Goal: Use online tool/utility

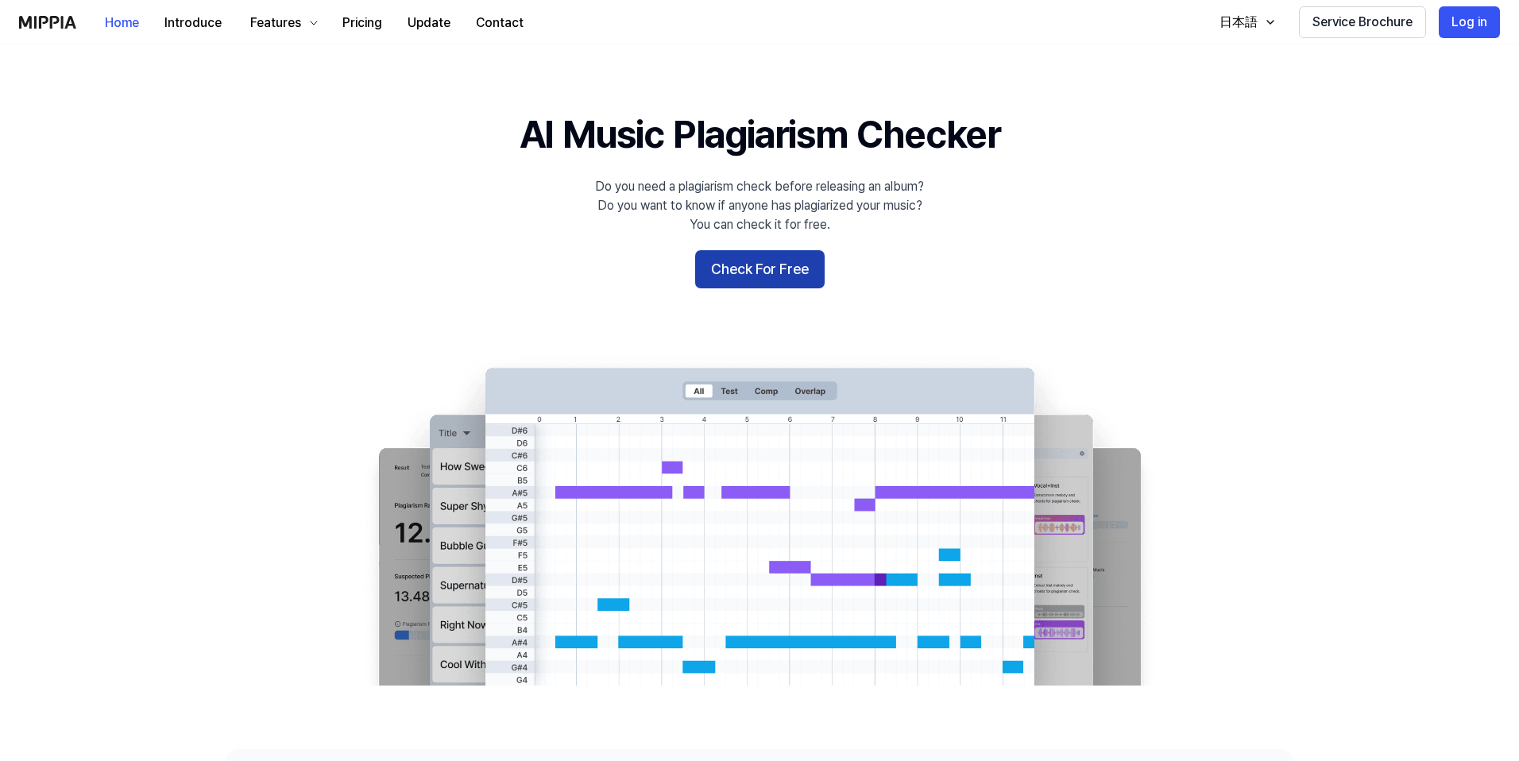
click at [793, 276] on button "Check For Free" at bounding box center [759, 269] width 129 height 38
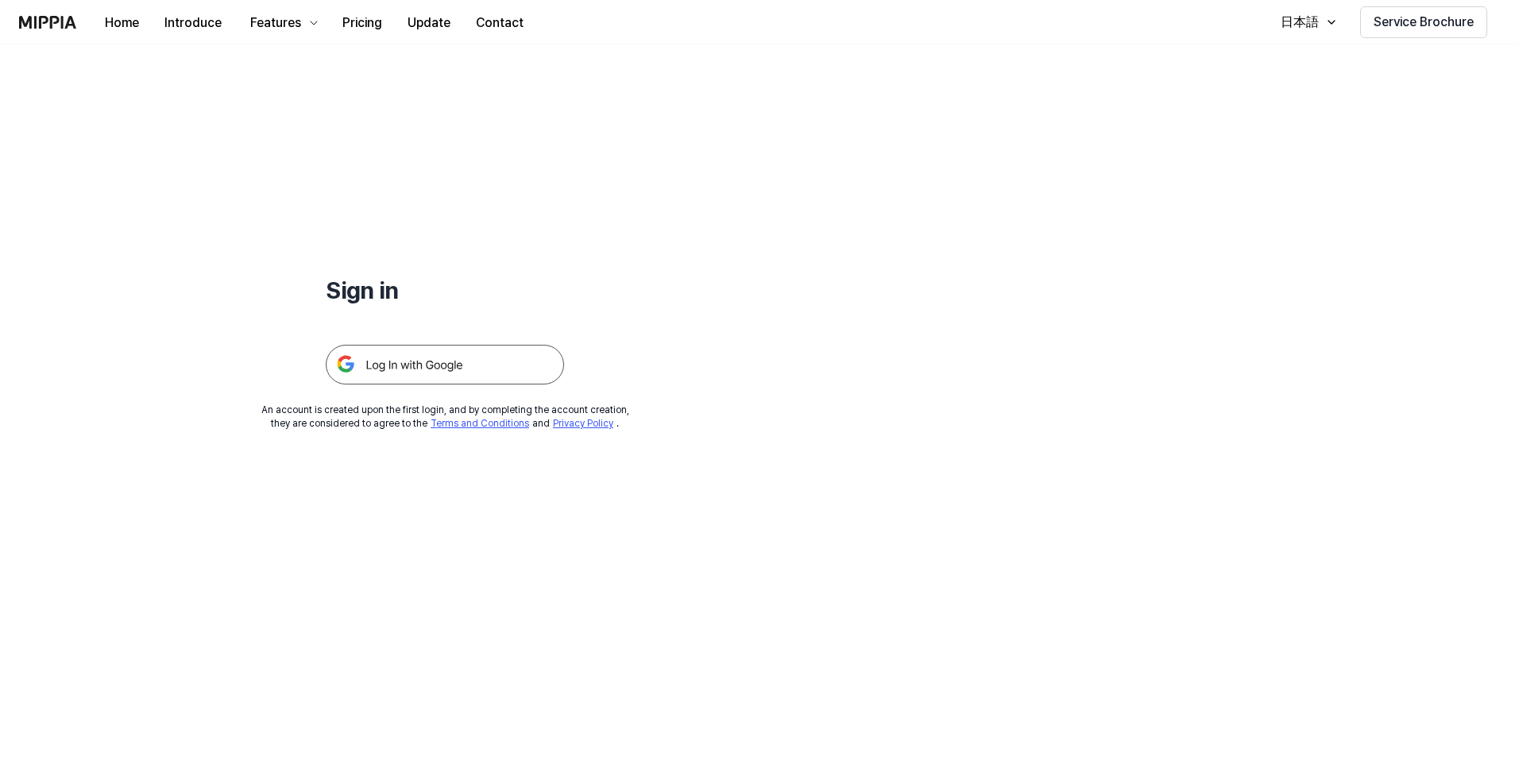
click at [481, 369] on img at bounding box center [445, 365] width 238 height 40
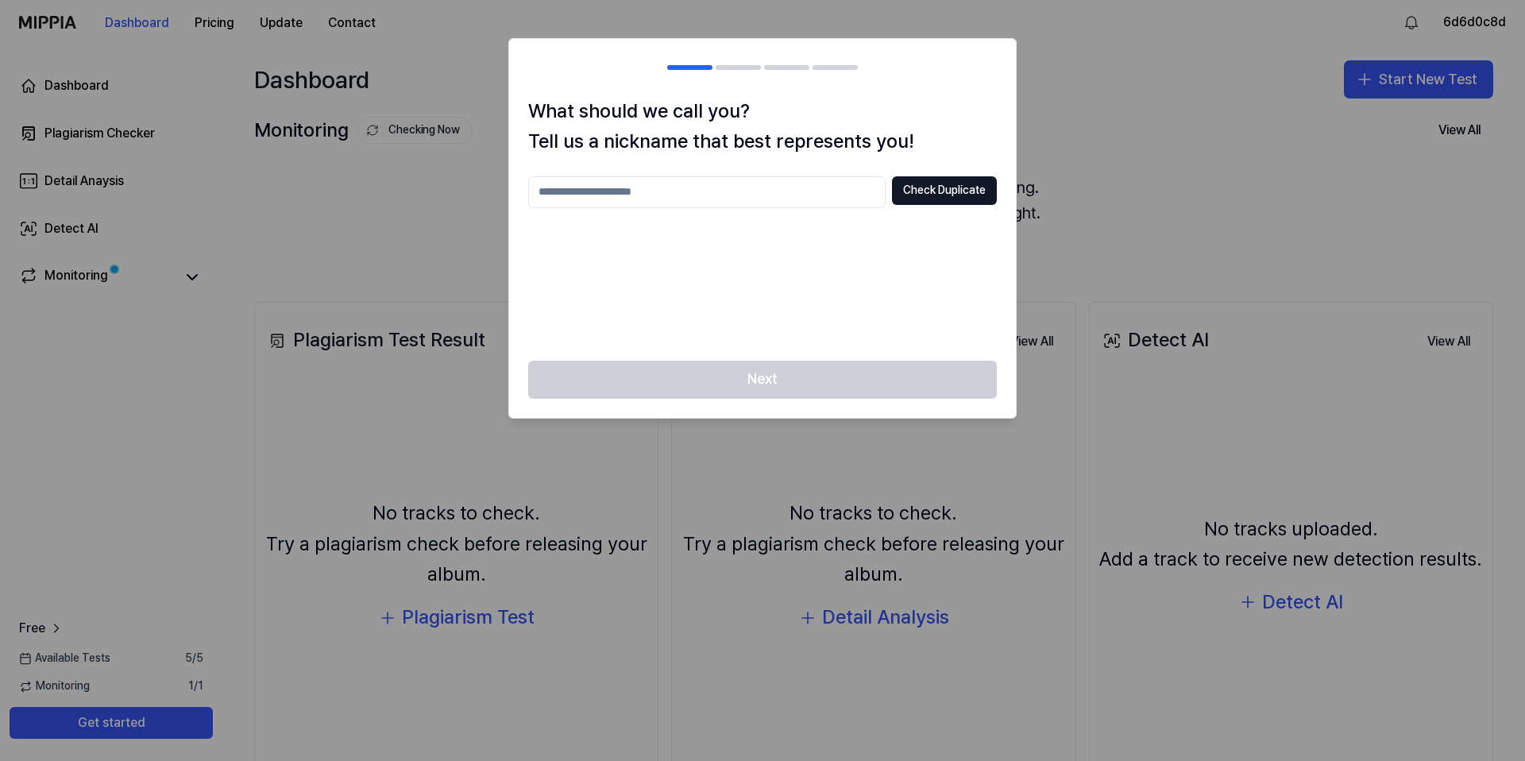
click at [761, 194] on input "text" at bounding box center [706, 192] width 357 height 32
type input "****"
click at [943, 200] on button "Check Duplicate" at bounding box center [944, 190] width 105 height 29
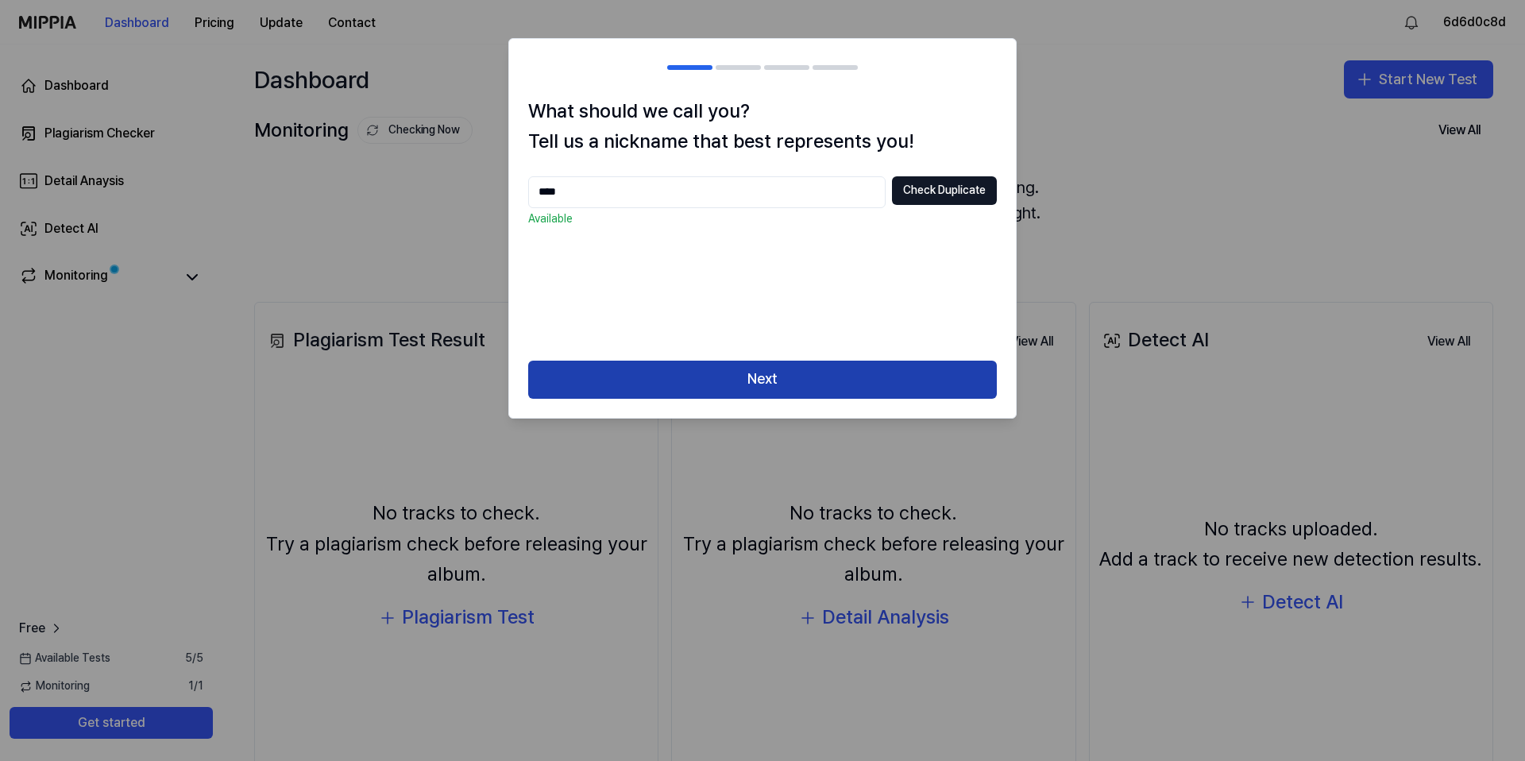
click at [821, 372] on button "Next" at bounding box center [762, 380] width 469 height 38
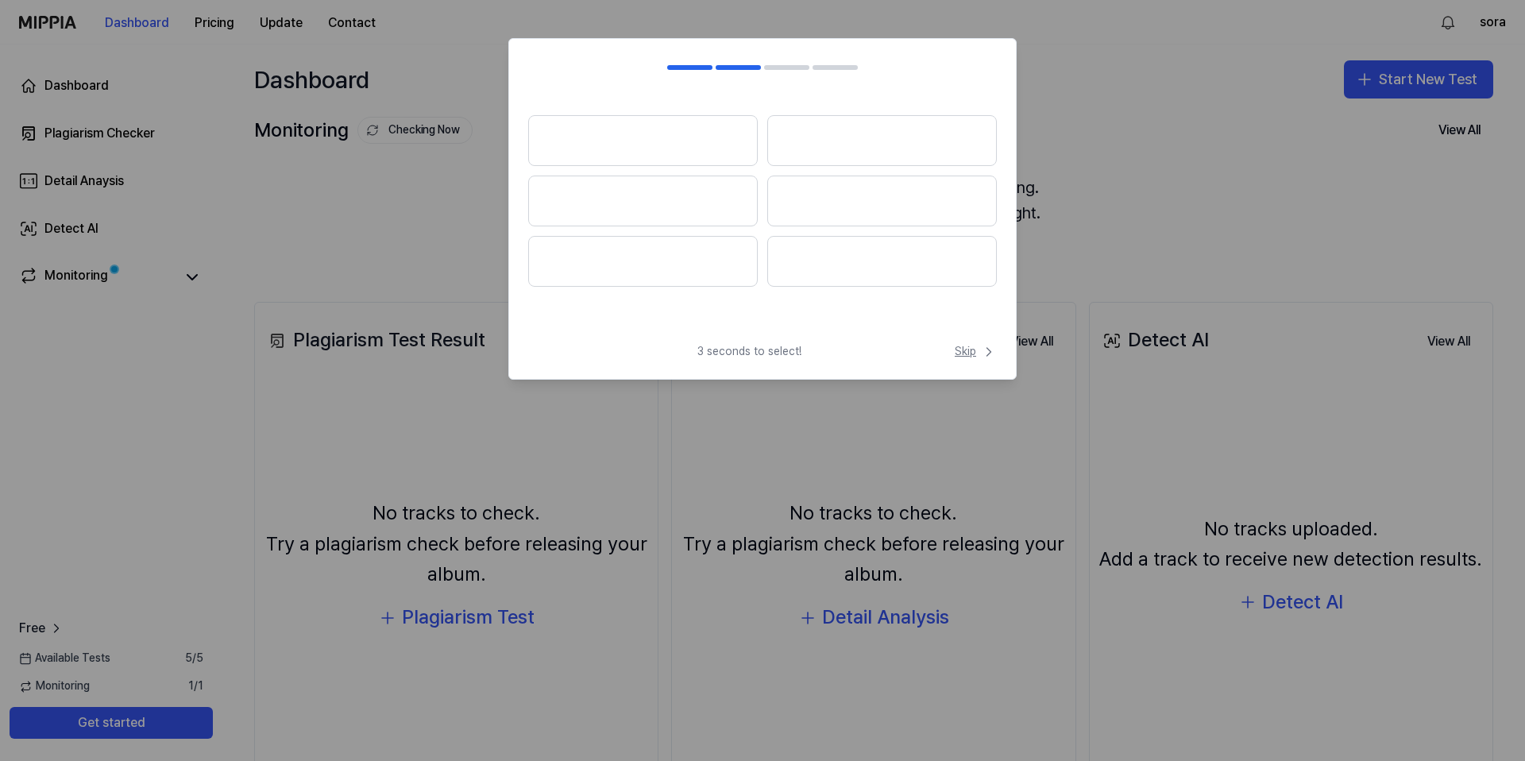
click at [964, 349] on span "Skip" at bounding box center [976, 352] width 42 height 16
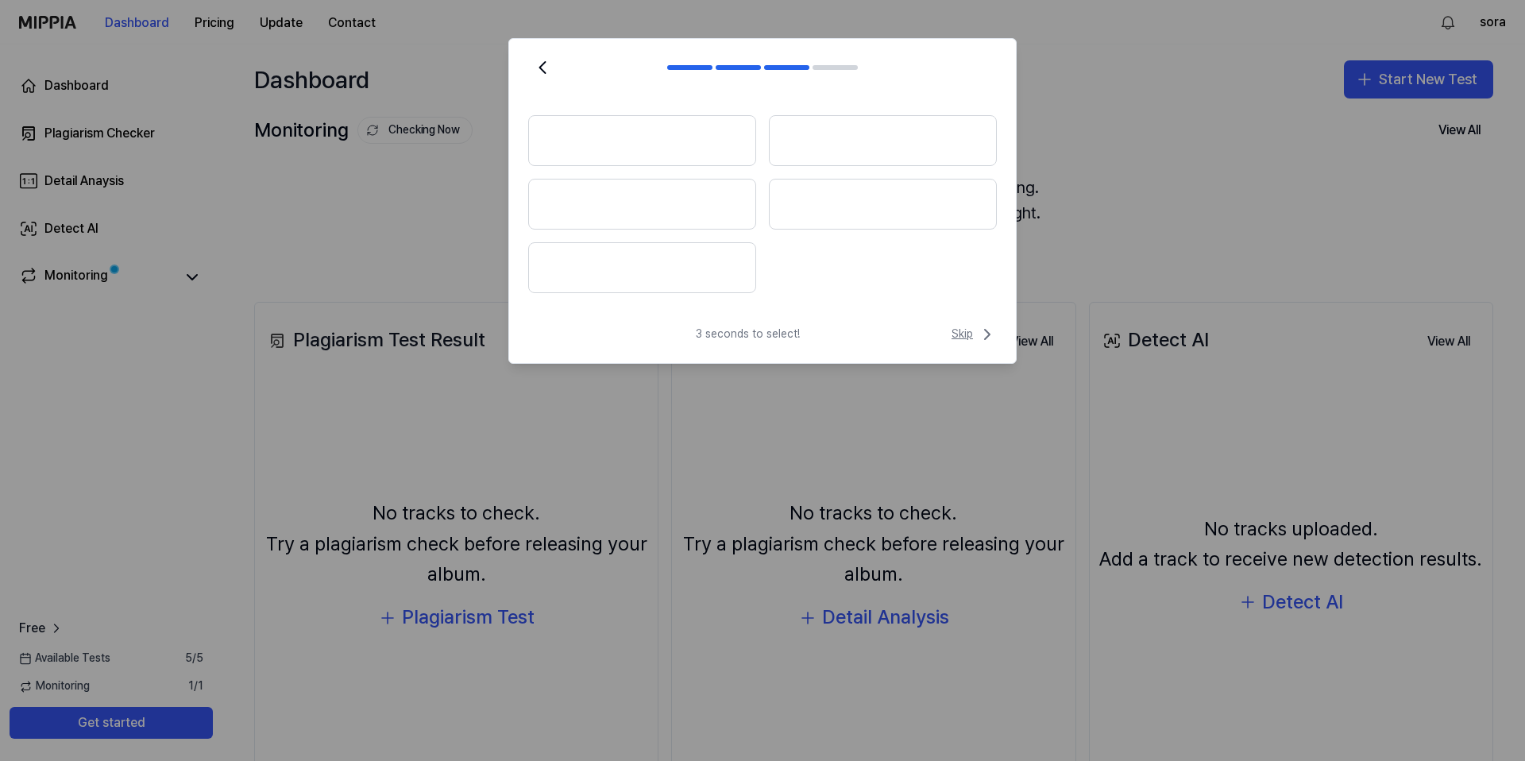
click at [955, 337] on span "Skip" at bounding box center [974, 334] width 45 height 19
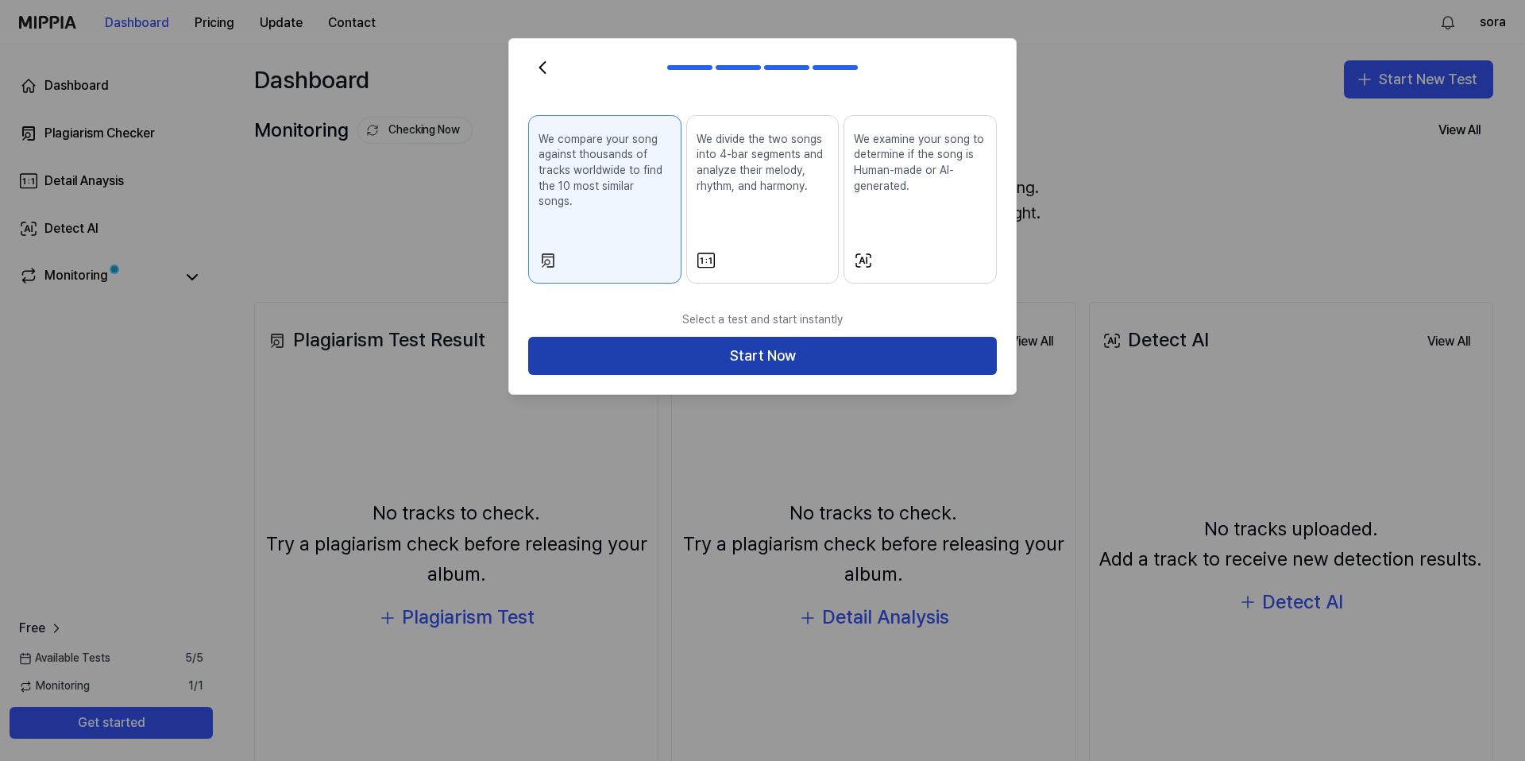
click at [954, 337] on button "Start Now" at bounding box center [762, 356] width 469 height 38
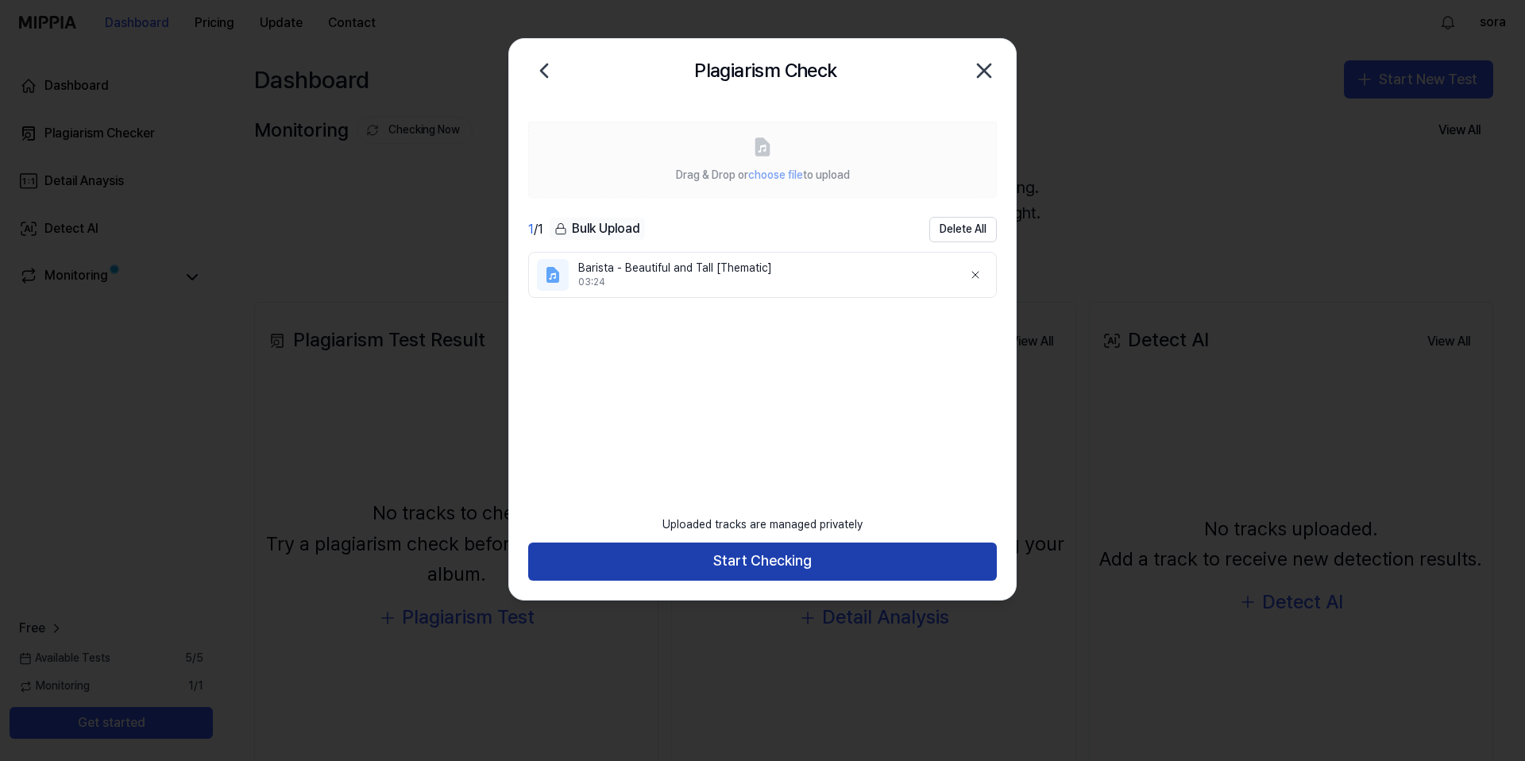
click at [766, 560] on button "Start Checking" at bounding box center [762, 562] width 469 height 38
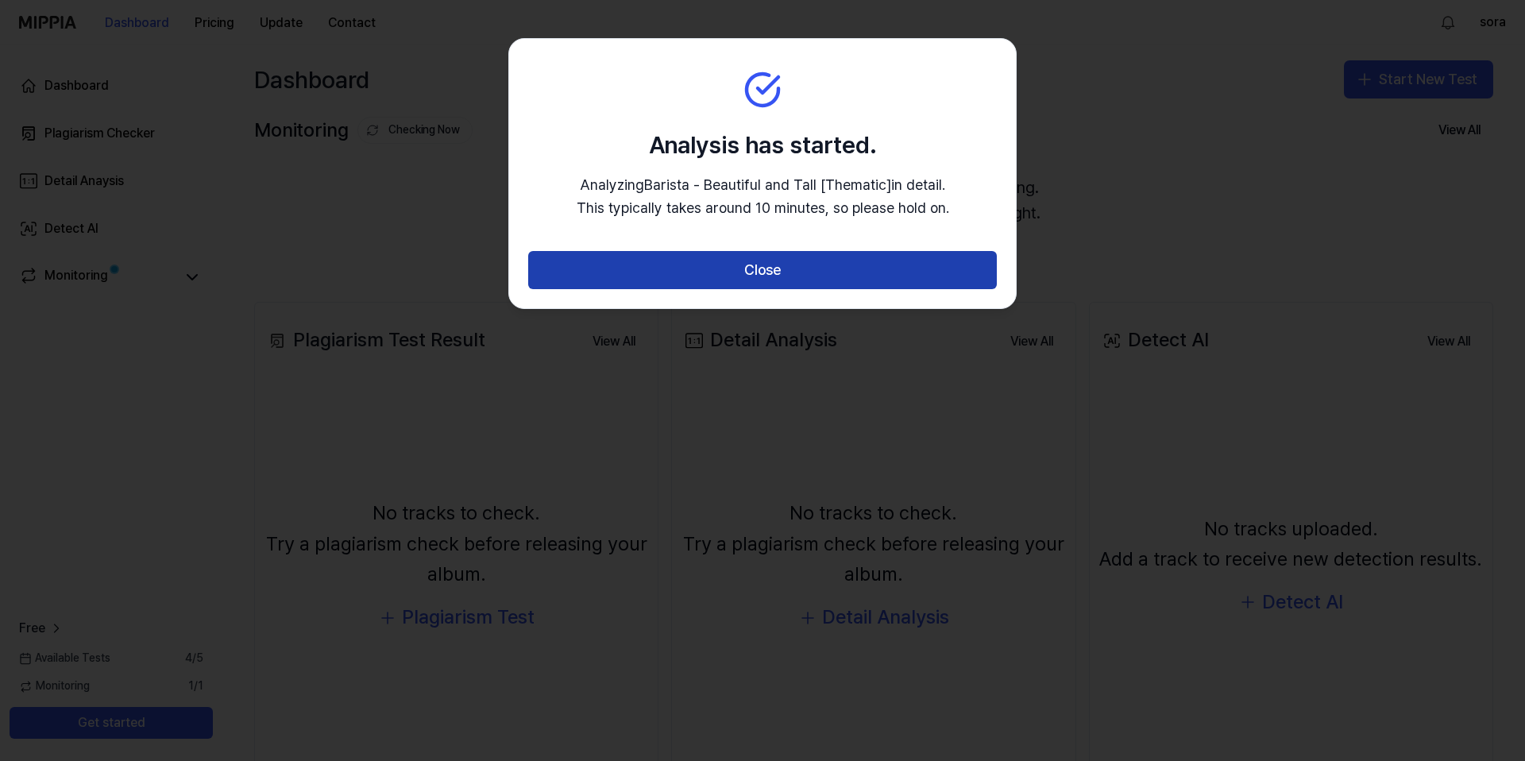
click at [782, 280] on button "Close" at bounding box center [762, 270] width 469 height 38
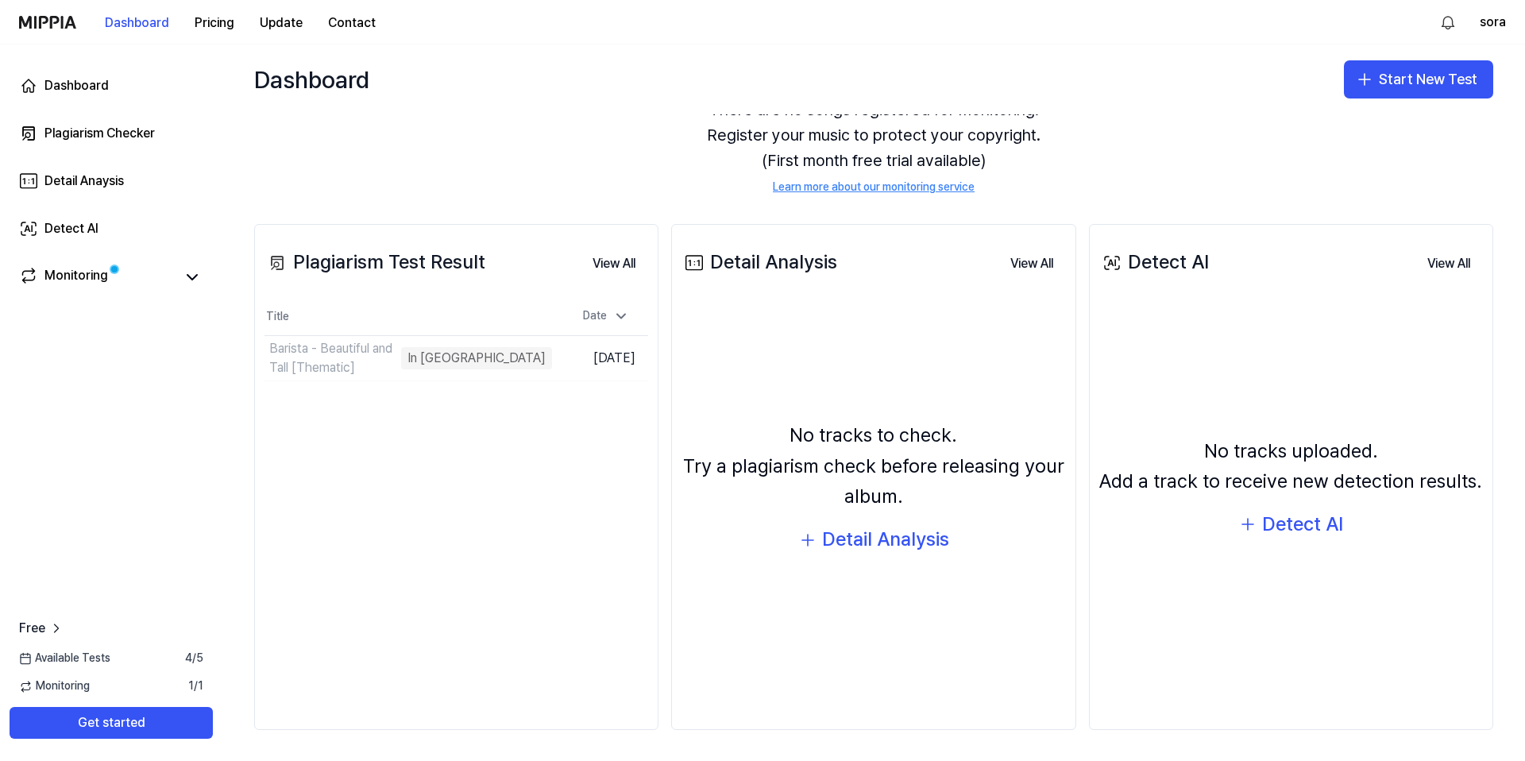
scroll to position [77, 0]
drag, startPoint x: 0, startPoint y: 20, endPoint x: 94, endPoint y: 23, distance: 93.8
click at [93, 22] on nav "Dashboard Pricing Update Contact sora" at bounding box center [762, 22] width 1525 height 44
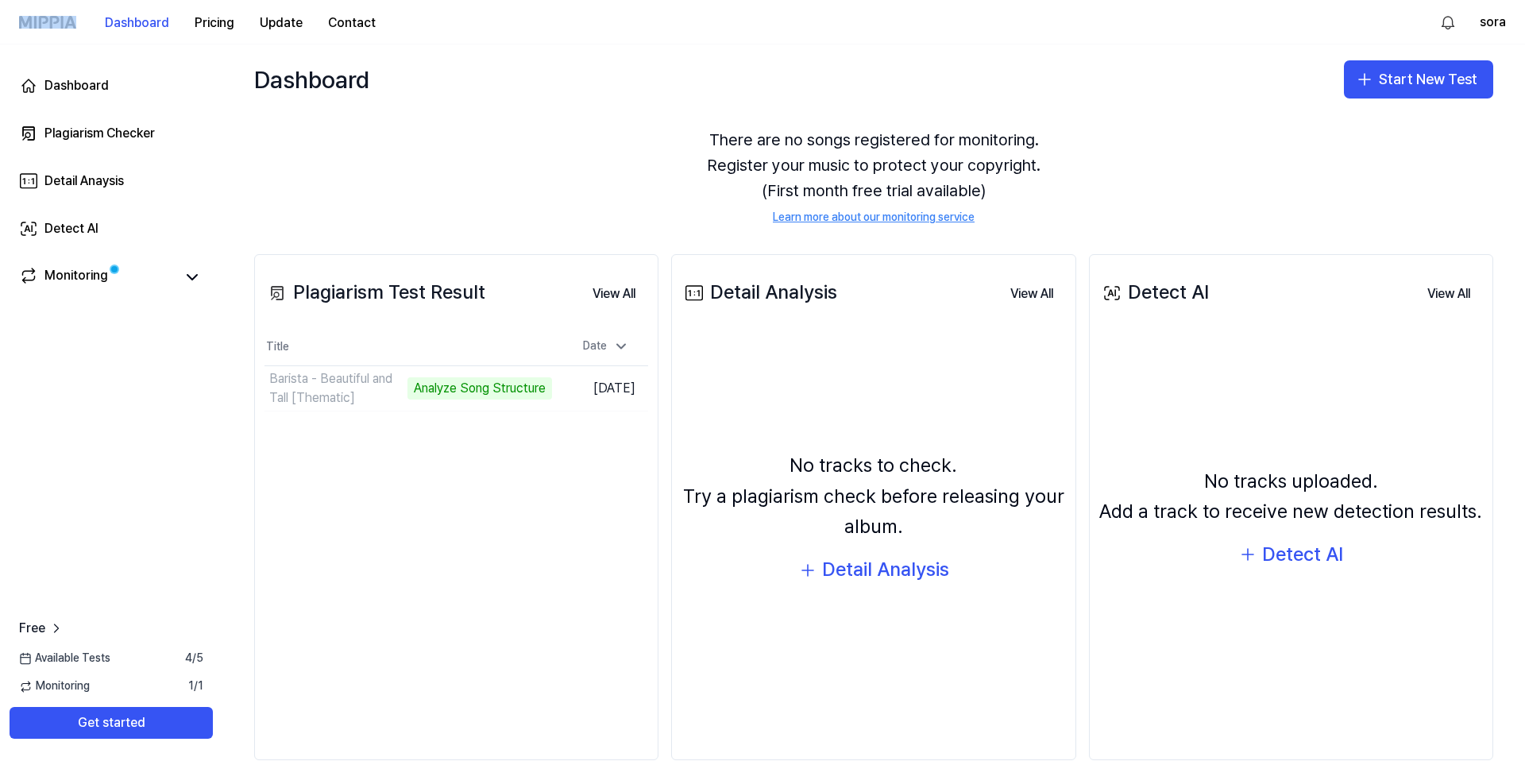
scroll to position [0, 0]
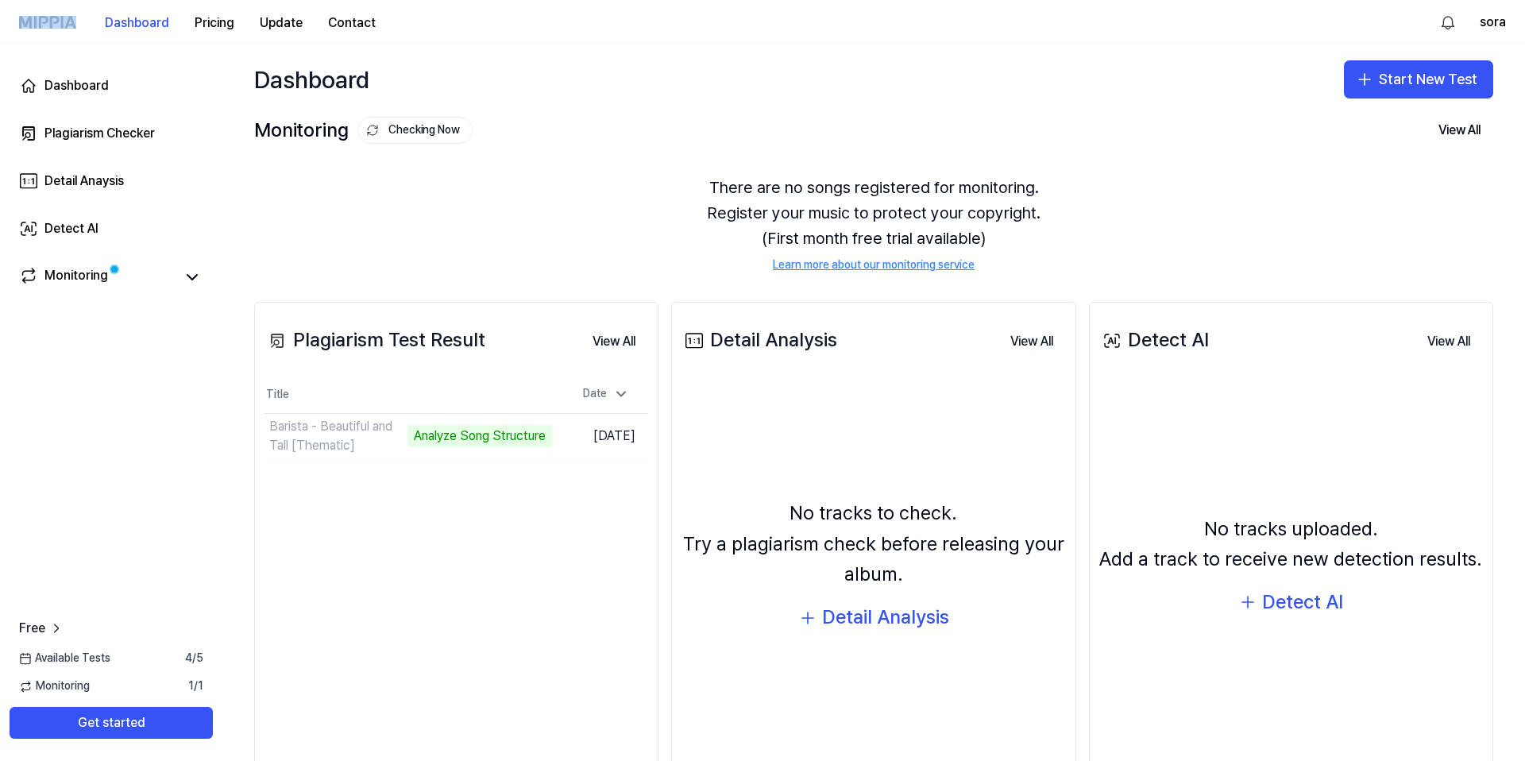
click at [614, 245] on div "There are no songs registered for monitoring. Register your music to protect yo…" at bounding box center [873, 224] width 1239 height 137
click at [506, 437] on button "Go to Results" at bounding box center [509, 435] width 85 height 25
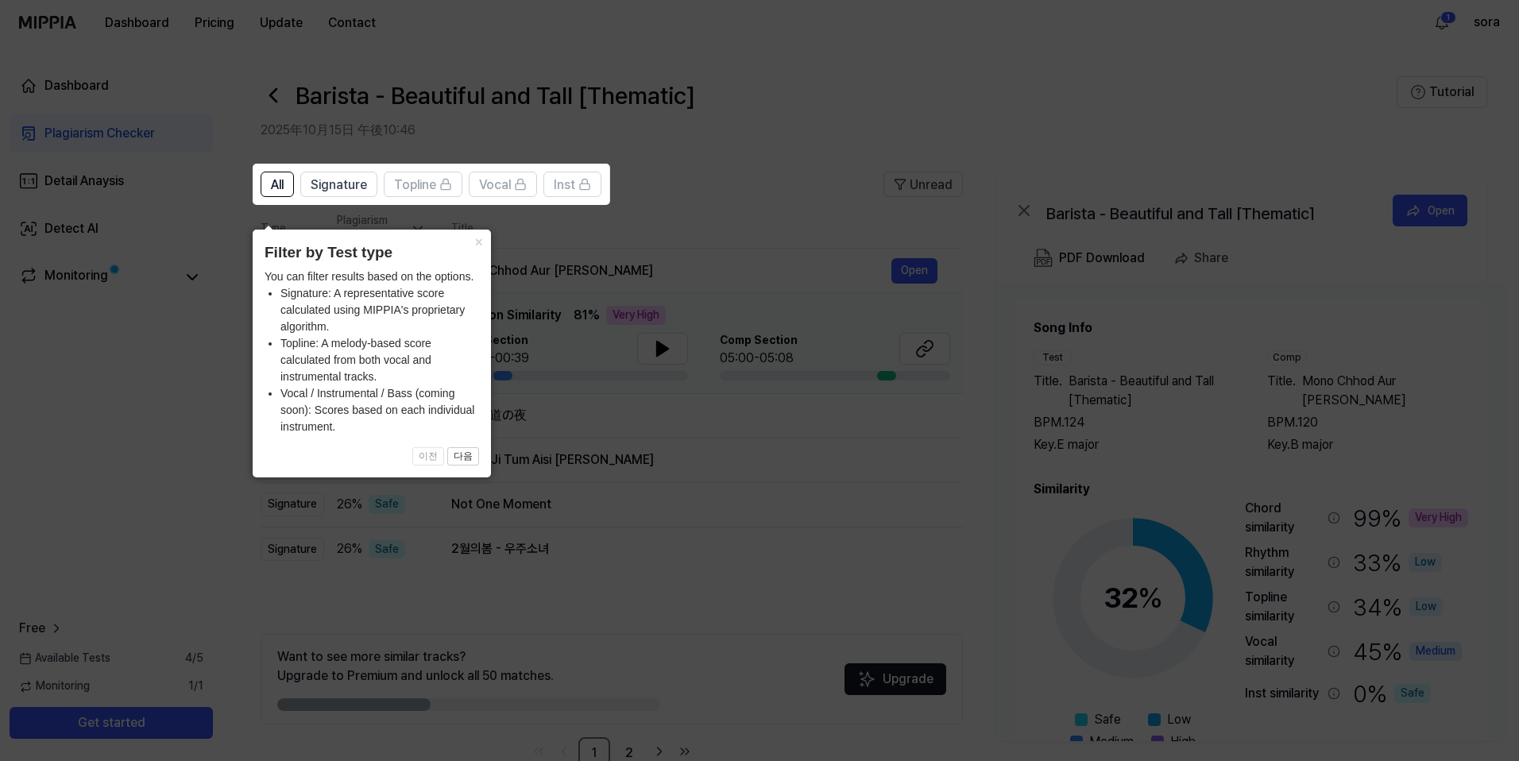
click at [648, 285] on icon at bounding box center [762, 380] width 1525 height 761
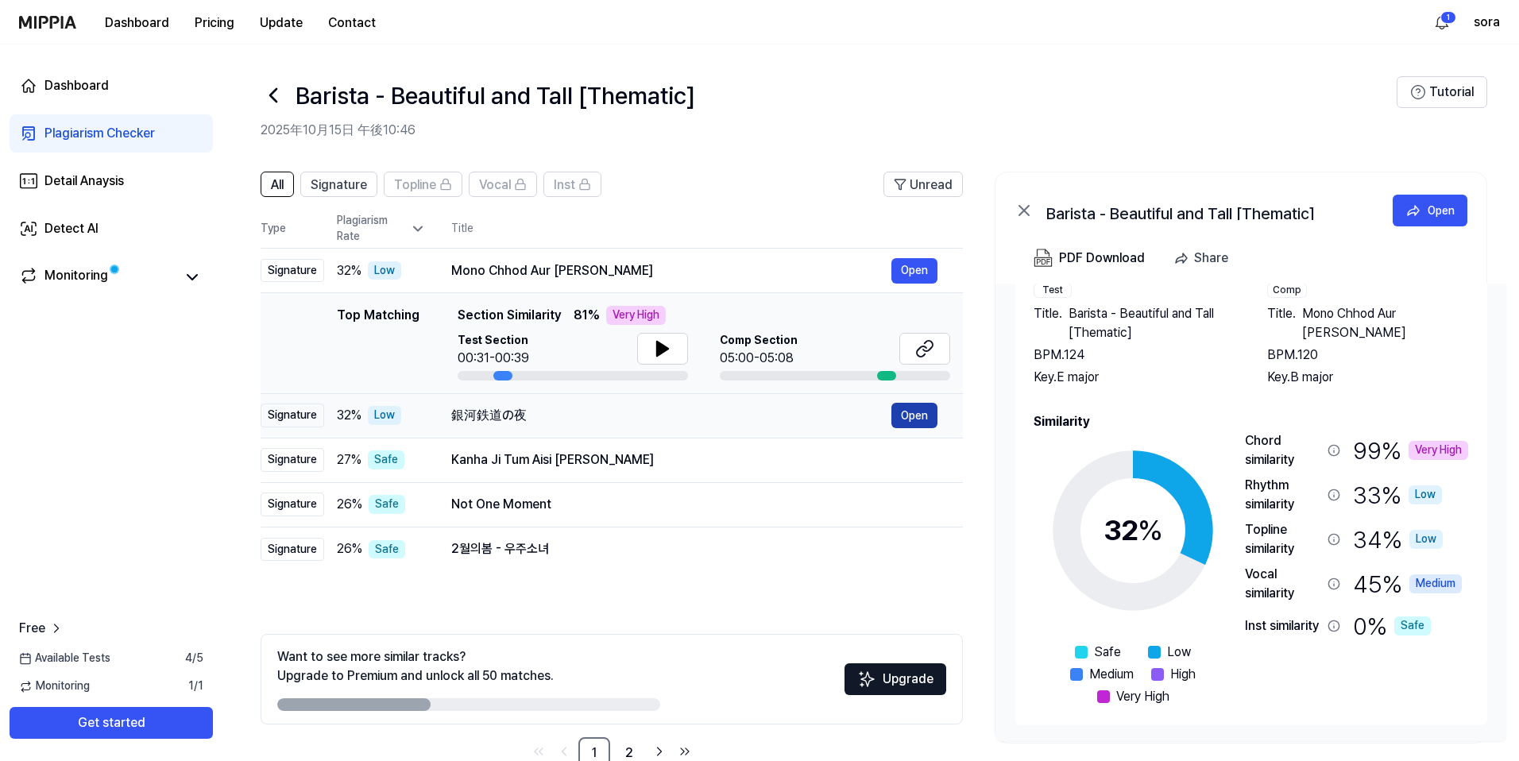
click at [906, 415] on button "Open" at bounding box center [914, 415] width 46 height 25
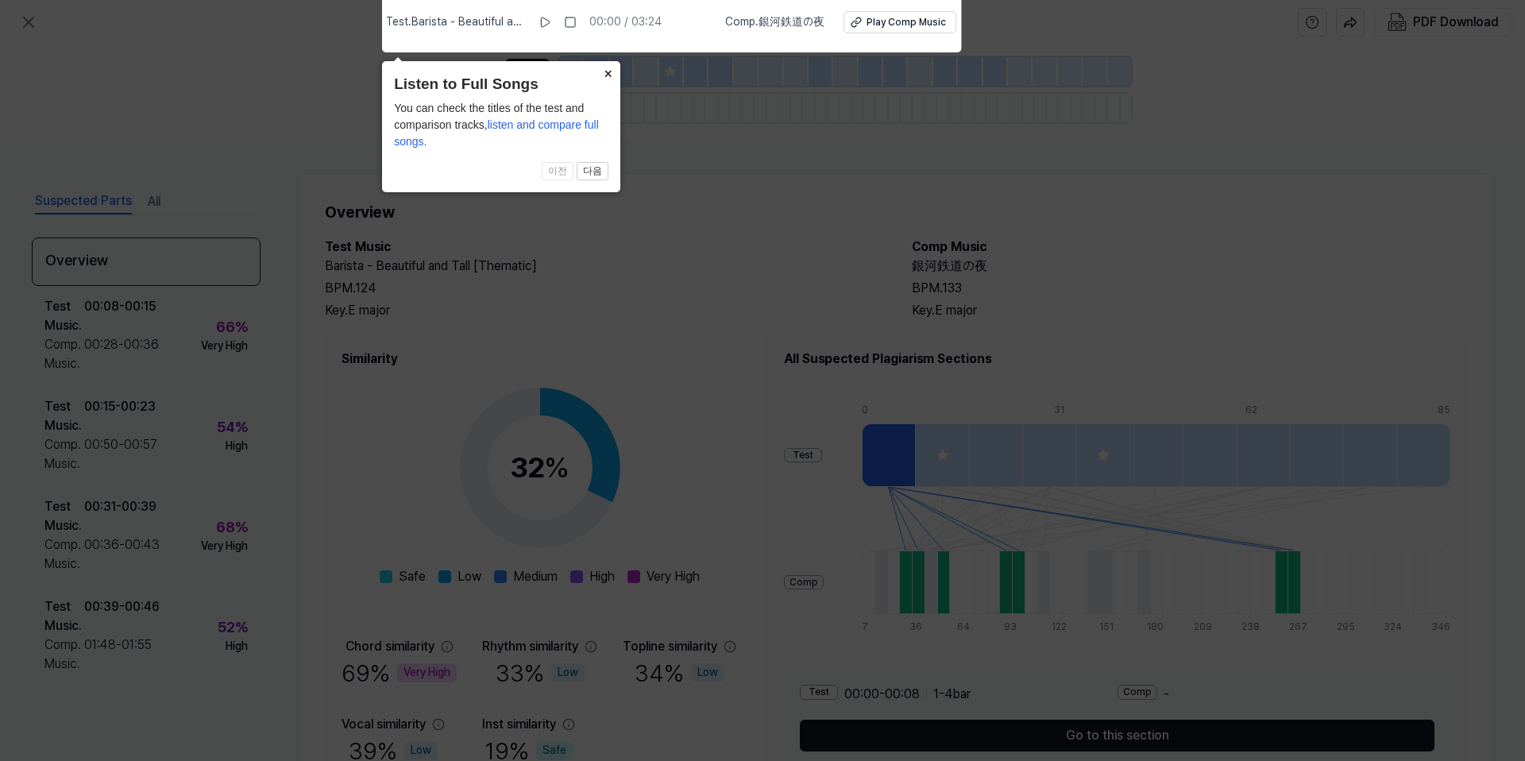
click at [609, 75] on button "×" at bounding box center [607, 72] width 25 height 22
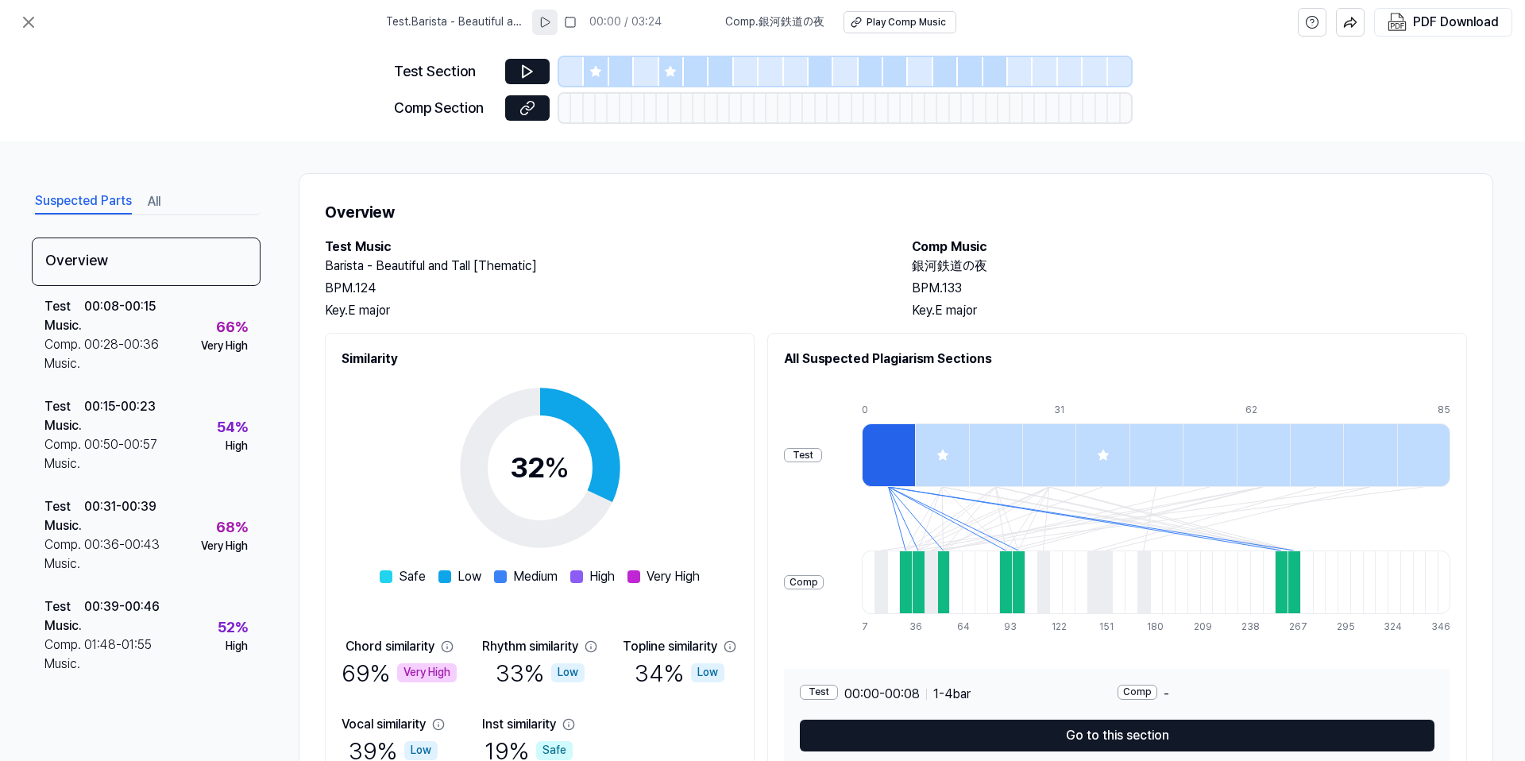
click at [547, 23] on icon at bounding box center [545, 22] width 13 height 13
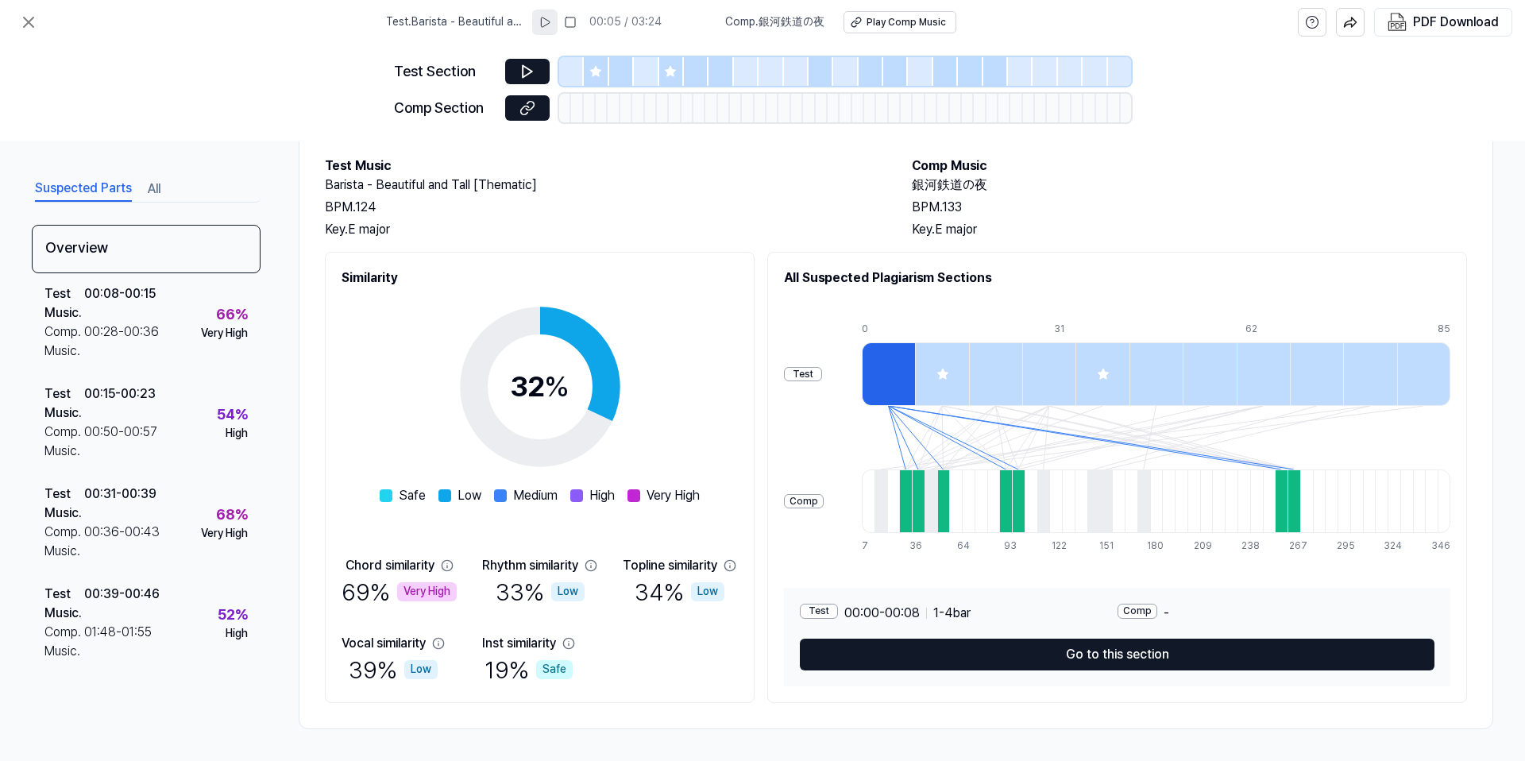
scroll to position [79, 0]
